Goal: Task Accomplishment & Management: Manage account settings

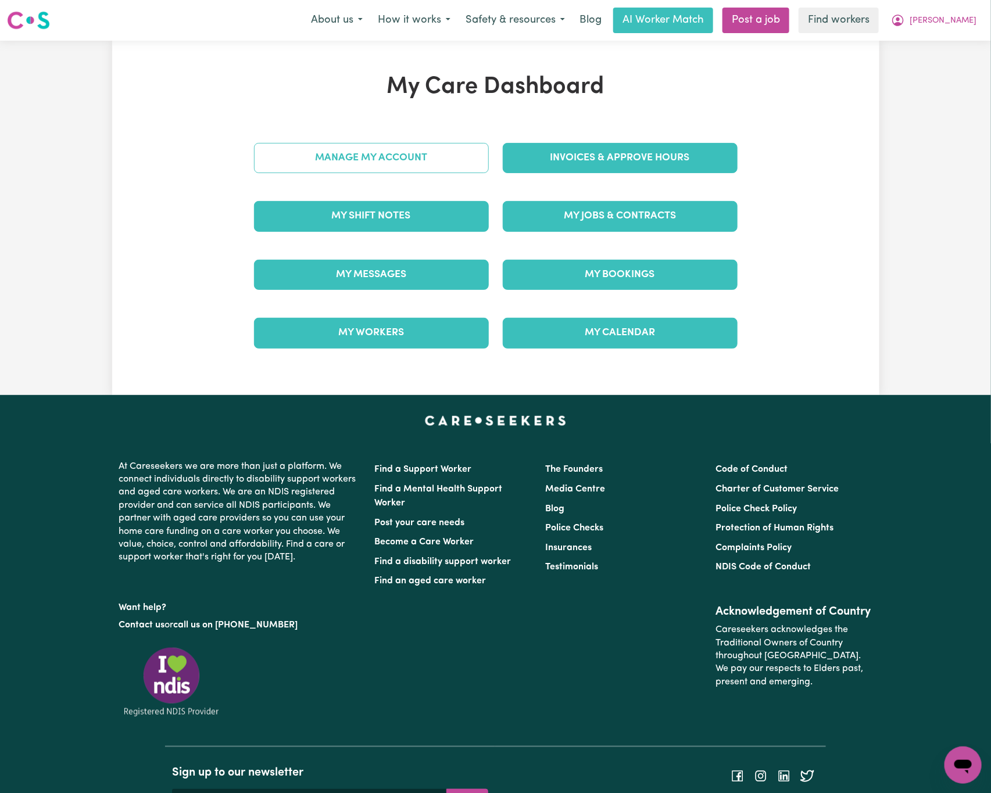
click at [461, 161] on link "Manage My Account" at bounding box center [371, 158] width 235 height 30
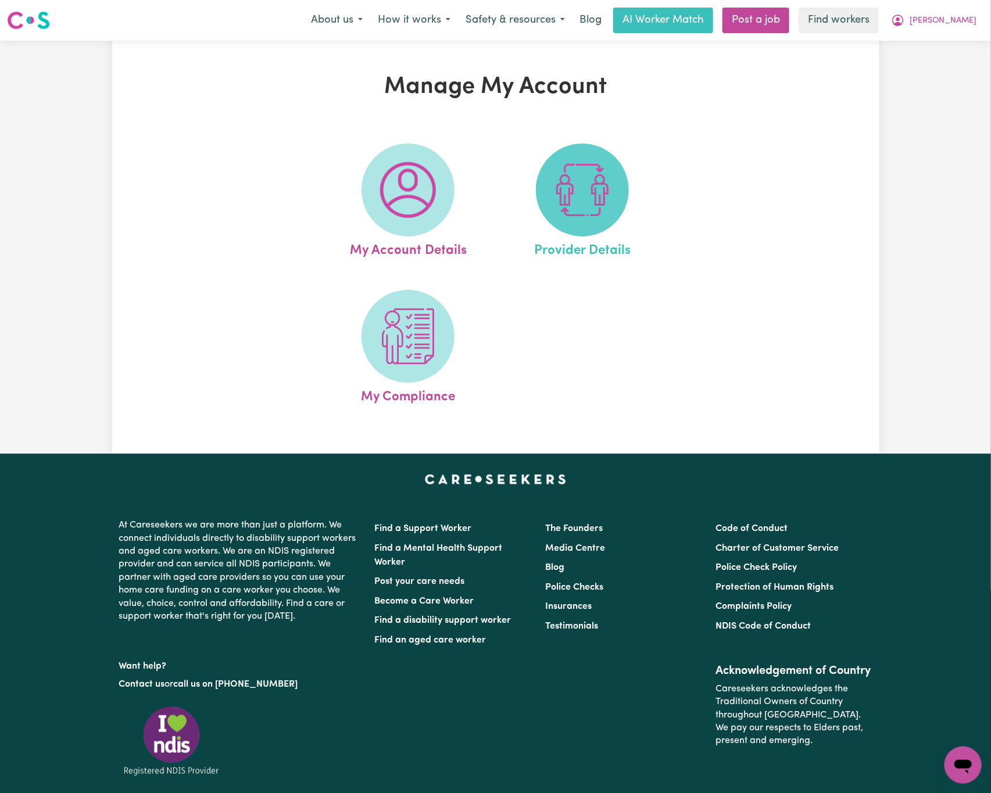
click at [601, 178] on img at bounding box center [582, 190] width 56 height 56
select select "AGED_HOME_CARE"
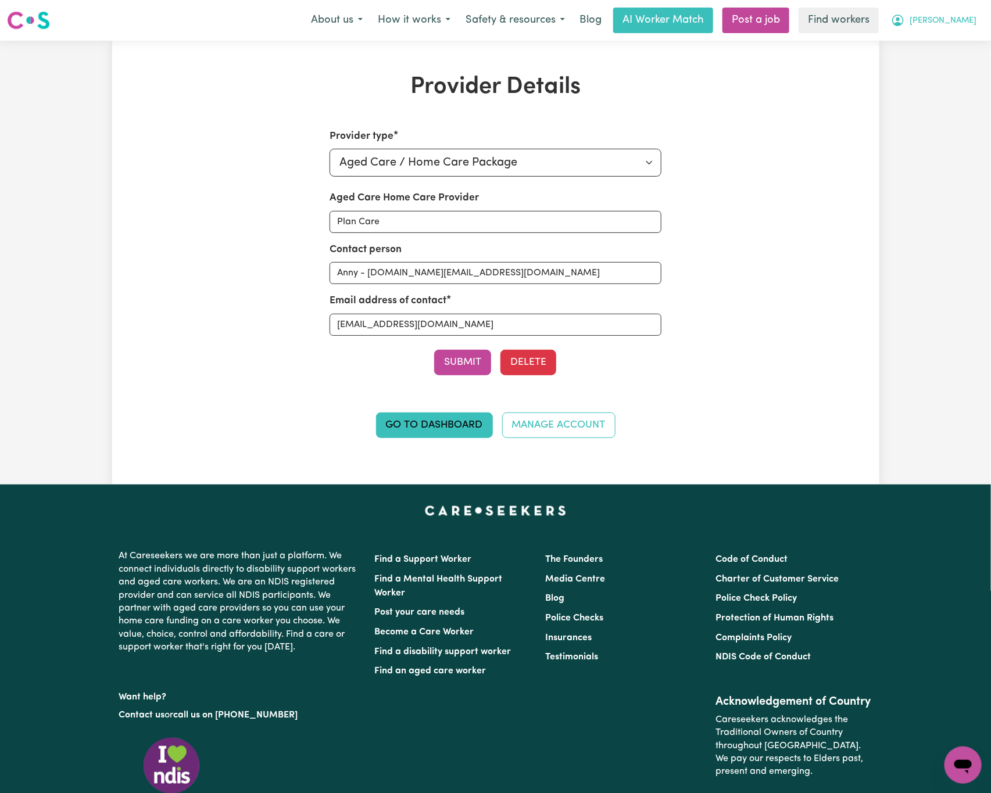
click at [905, 15] on icon "My Account" at bounding box center [898, 20] width 14 height 14
click at [962, 71] on link "Logout" at bounding box center [937, 67] width 92 height 22
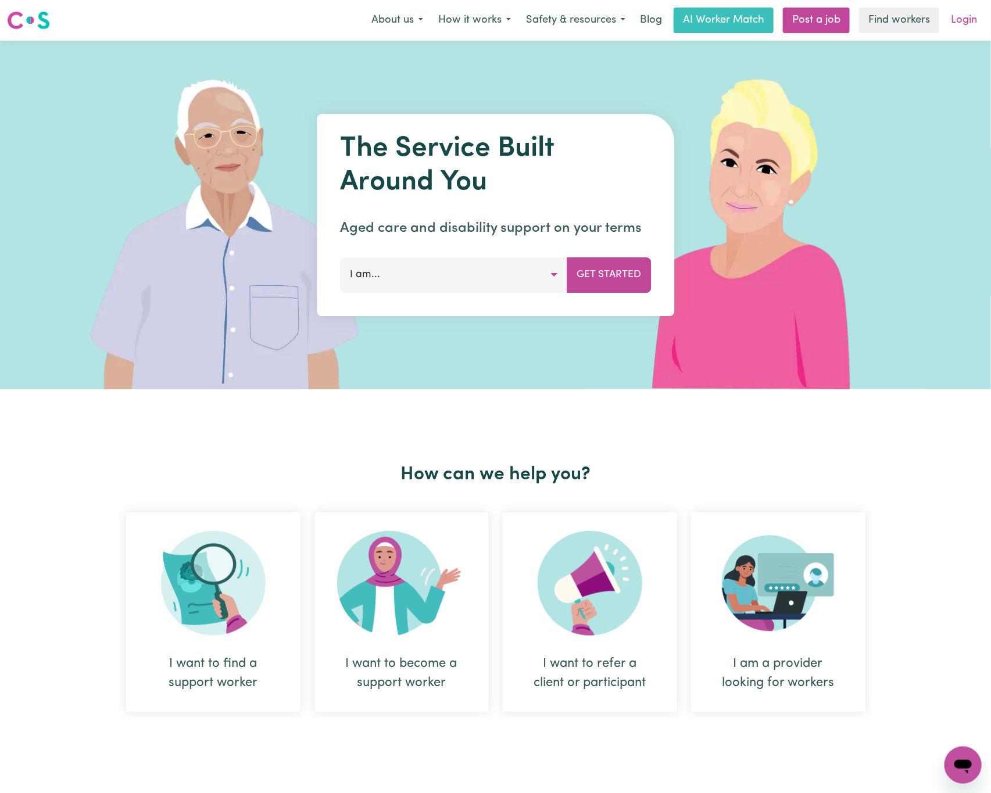
click at [960, 21] on link "Login" at bounding box center [963, 21] width 40 height 26
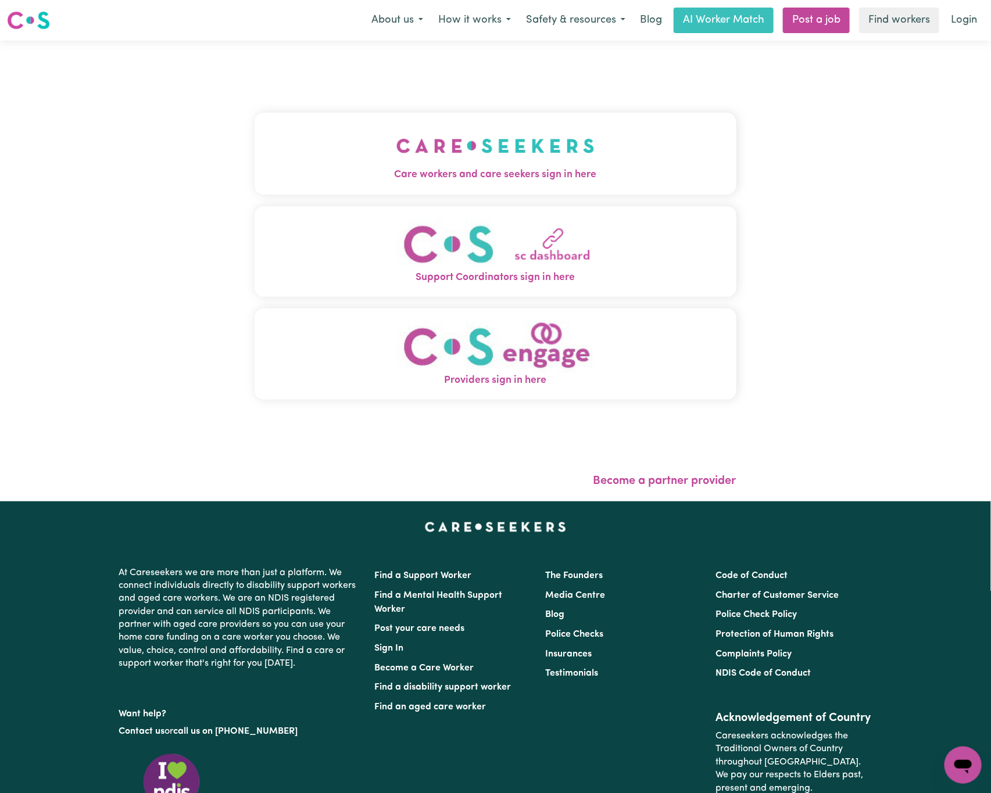
click at [544, 173] on span "Care workers and care seekers sign in here" at bounding box center [495, 174] width 482 height 15
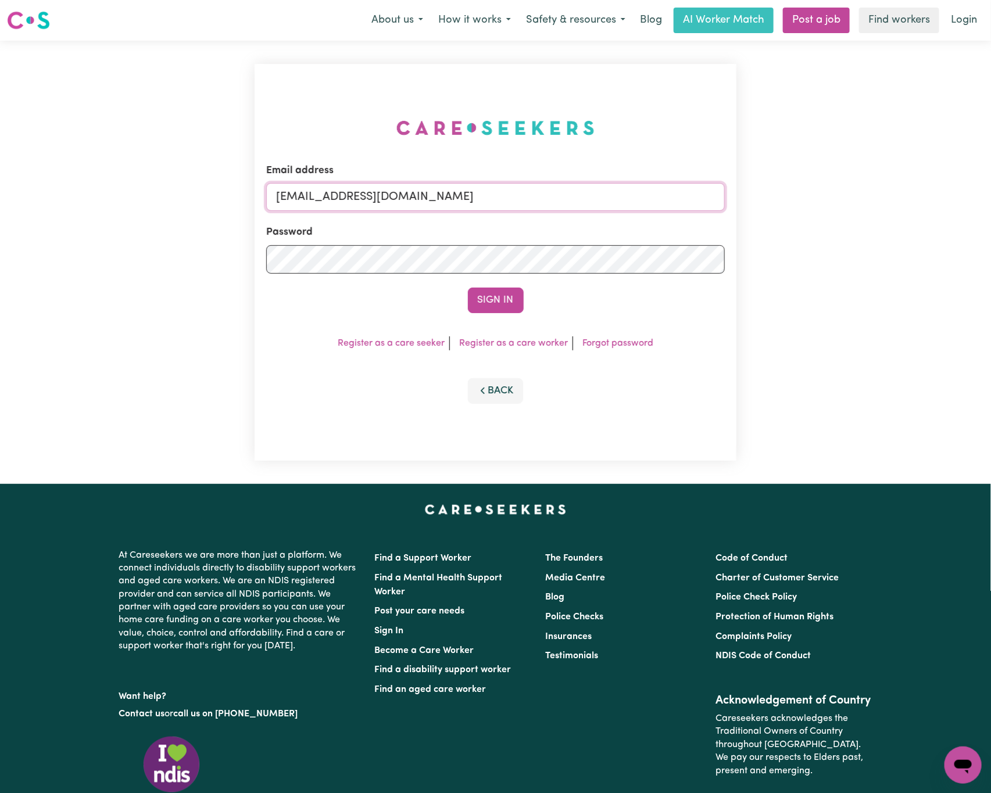
drag, startPoint x: 338, startPoint y: 192, endPoint x: 999, endPoint y: 196, distance: 660.5
click at [990, 196] on html "Menu About us How it works Safety & resources Blog AI Worker Match Post a job F…" at bounding box center [495, 473] width 991 height 946
paste input "EvelynCH"
type input "[EMAIL_ADDRESS][PERSON_NAME][DOMAIN_NAME]"
click at [468, 288] on button "Sign In" at bounding box center [496, 301] width 56 height 26
